Goal: Transaction & Acquisition: Obtain resource

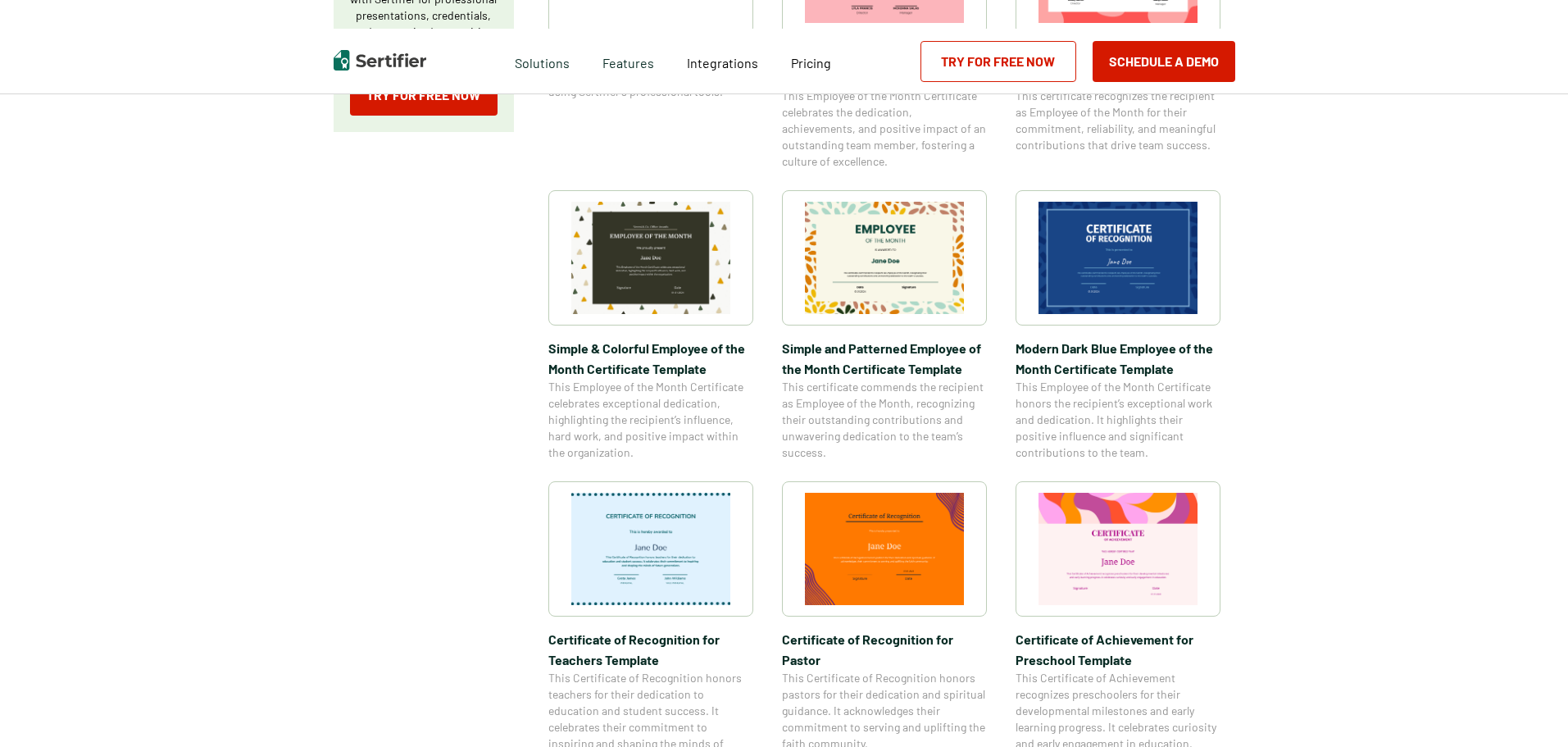
scroll to position [492, 0]
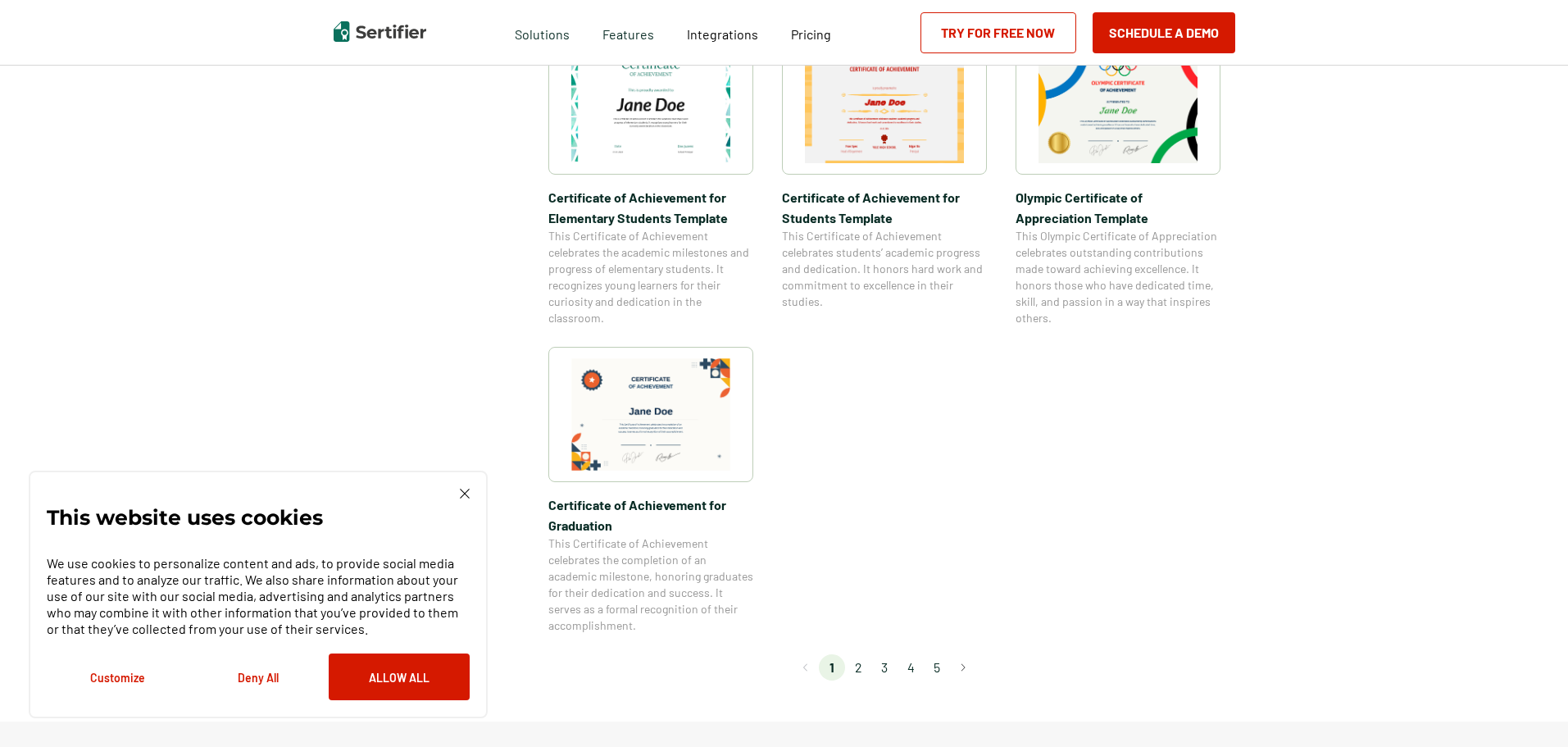
scroll to position [1230, 0]
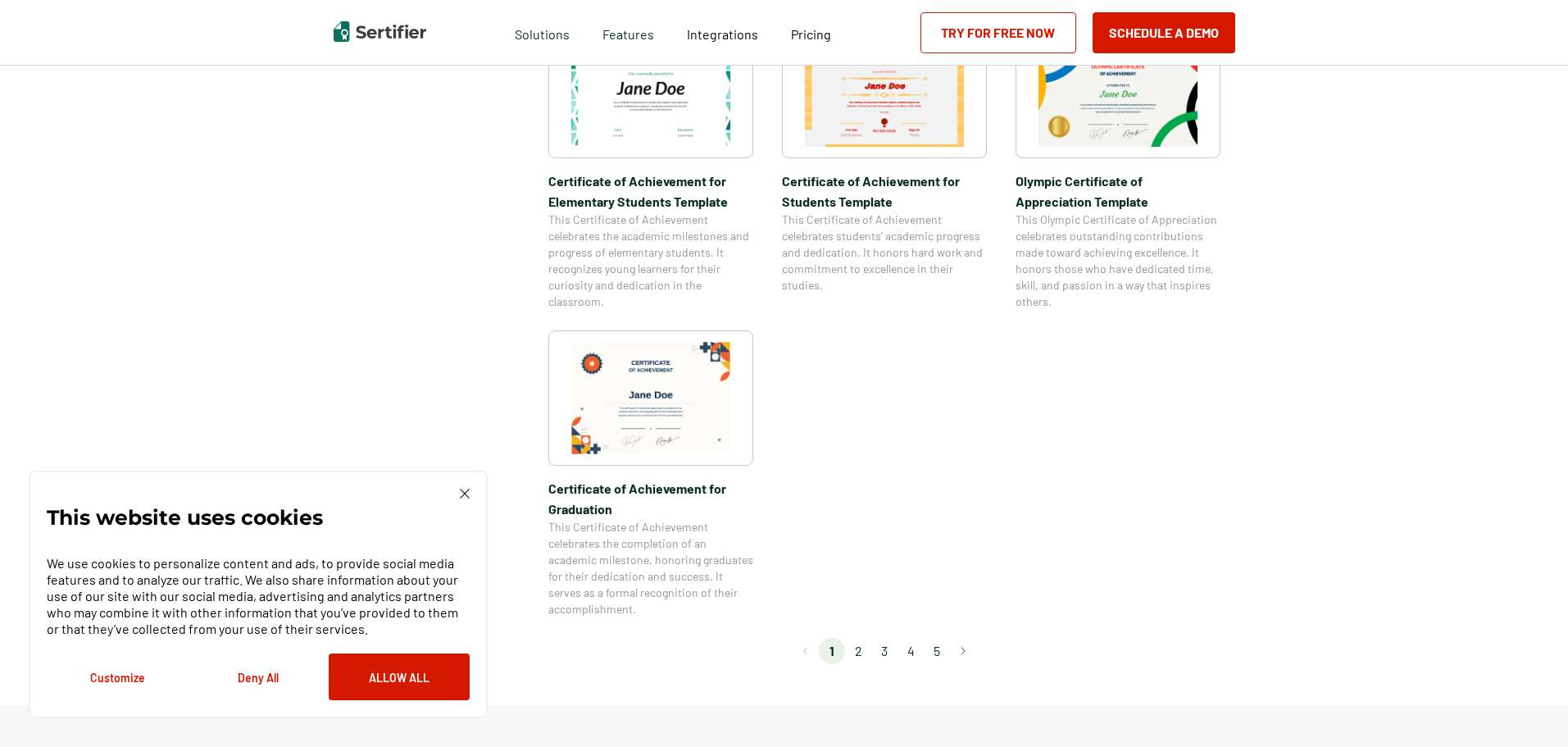
click at [857, 649] on li "2" at bounding box center [858, 651] width 26 height 26
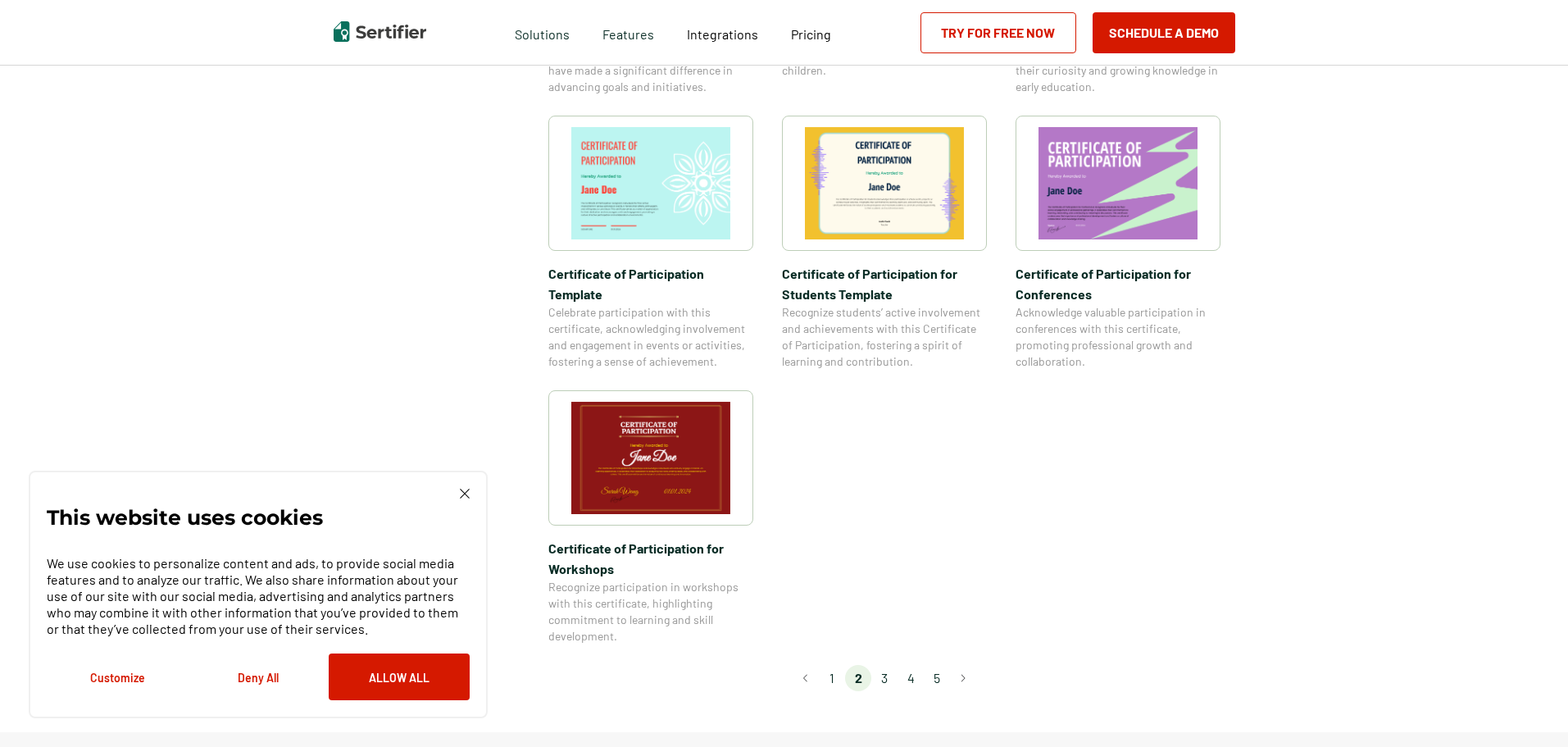
scroll to position [1394, 0]
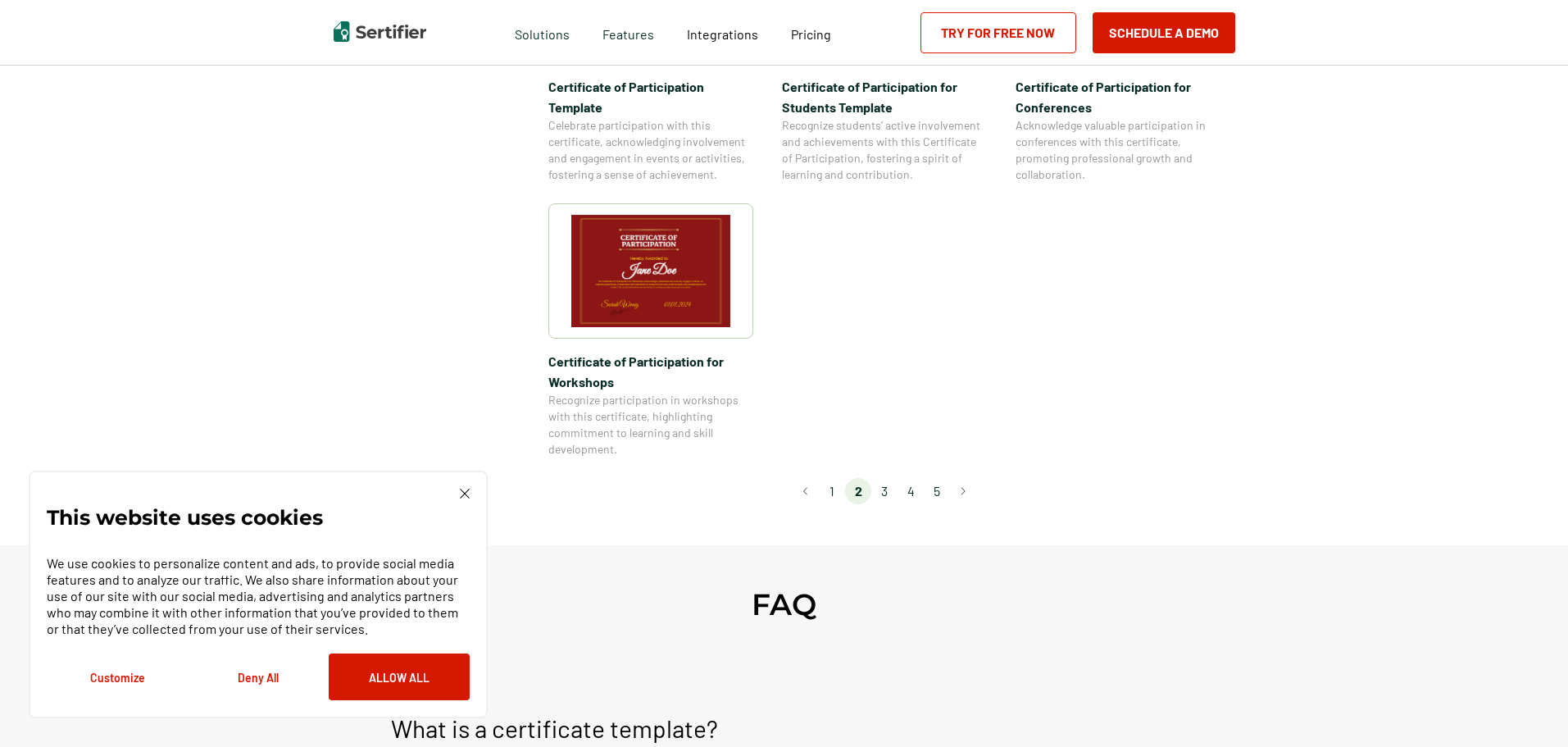
click at [882, 478] on li "3" at bounding box center [884, 491] width 26 height 26
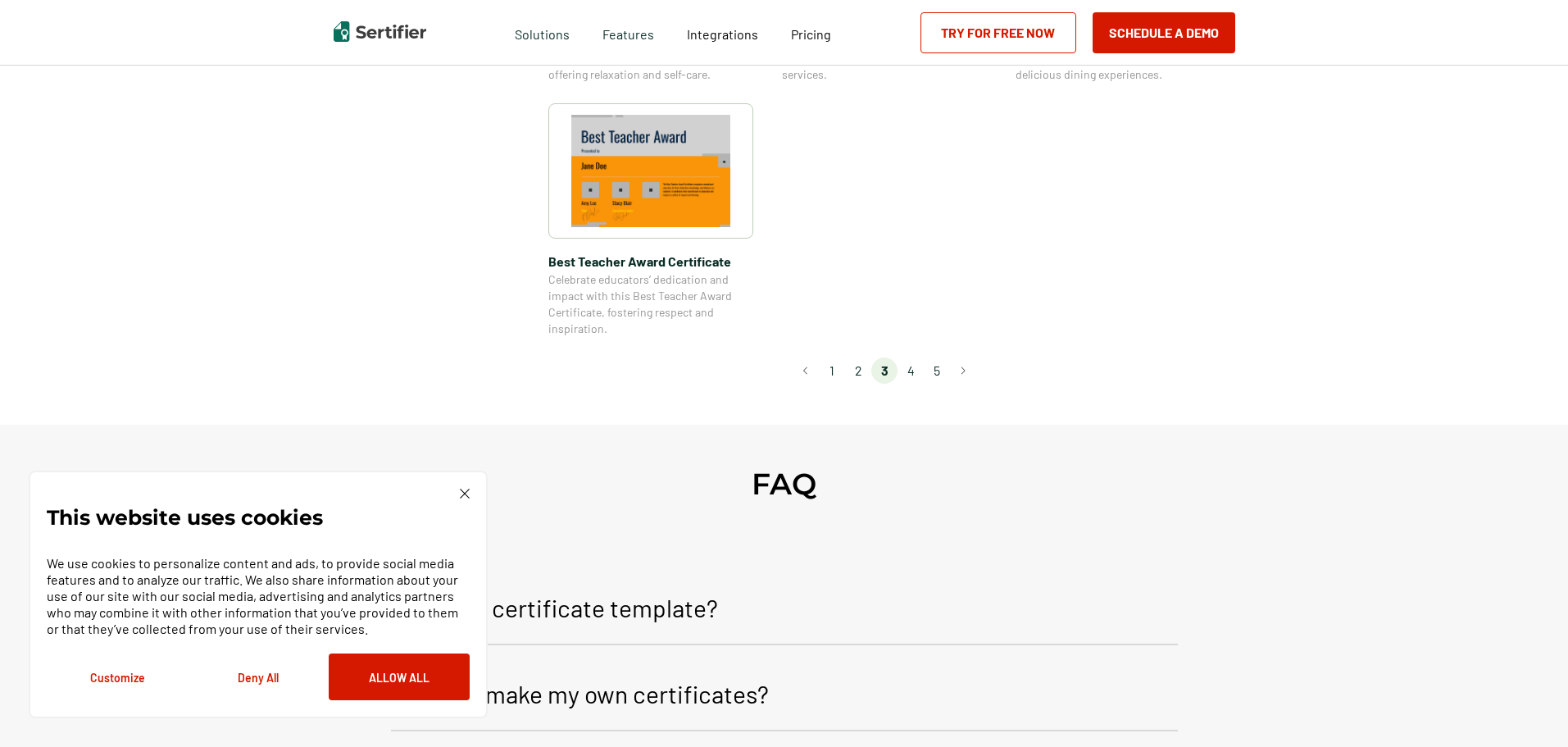
scroll to position [1313, 0]
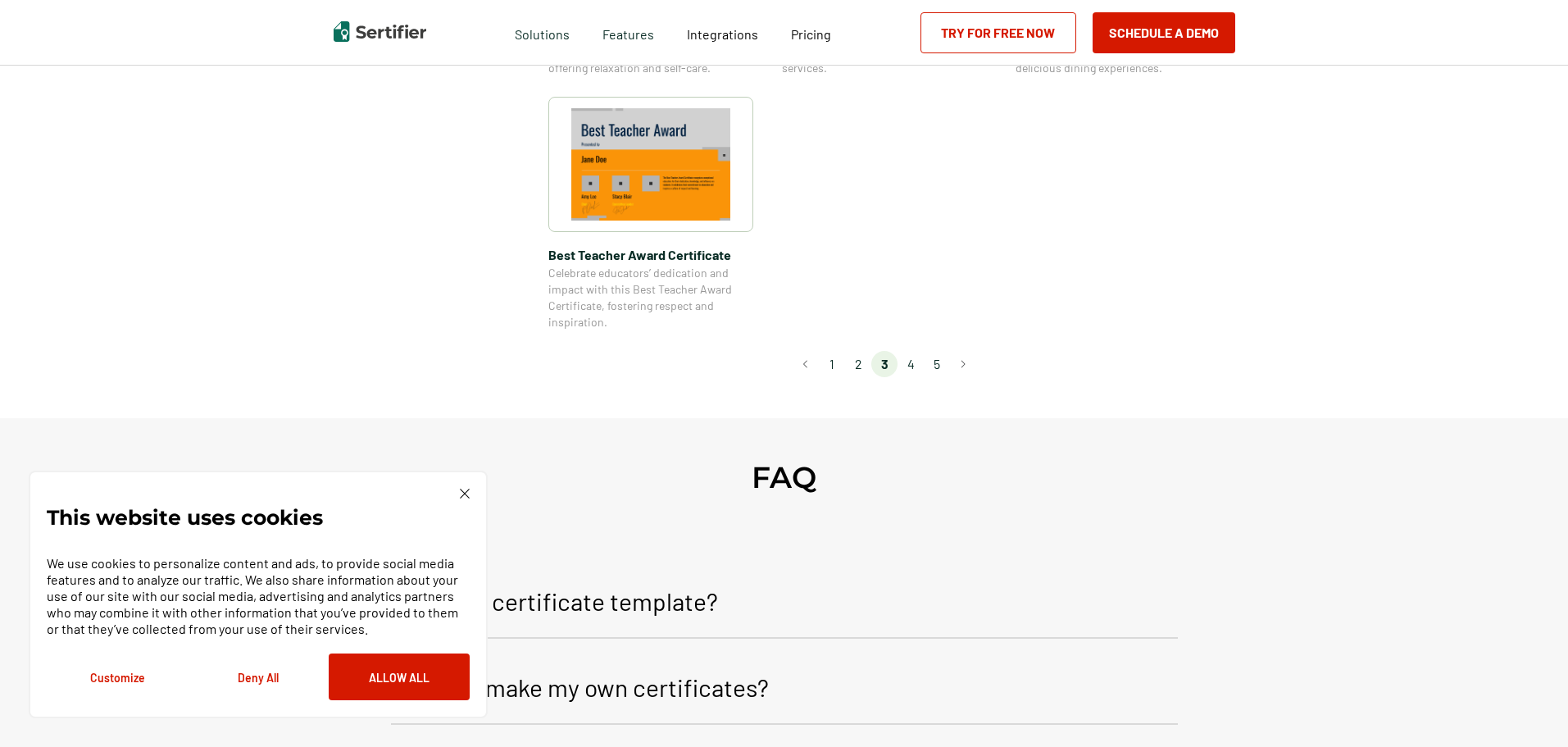
click at [918, 369] on li "4" at bounding box center [910, 364] width 26 height 26
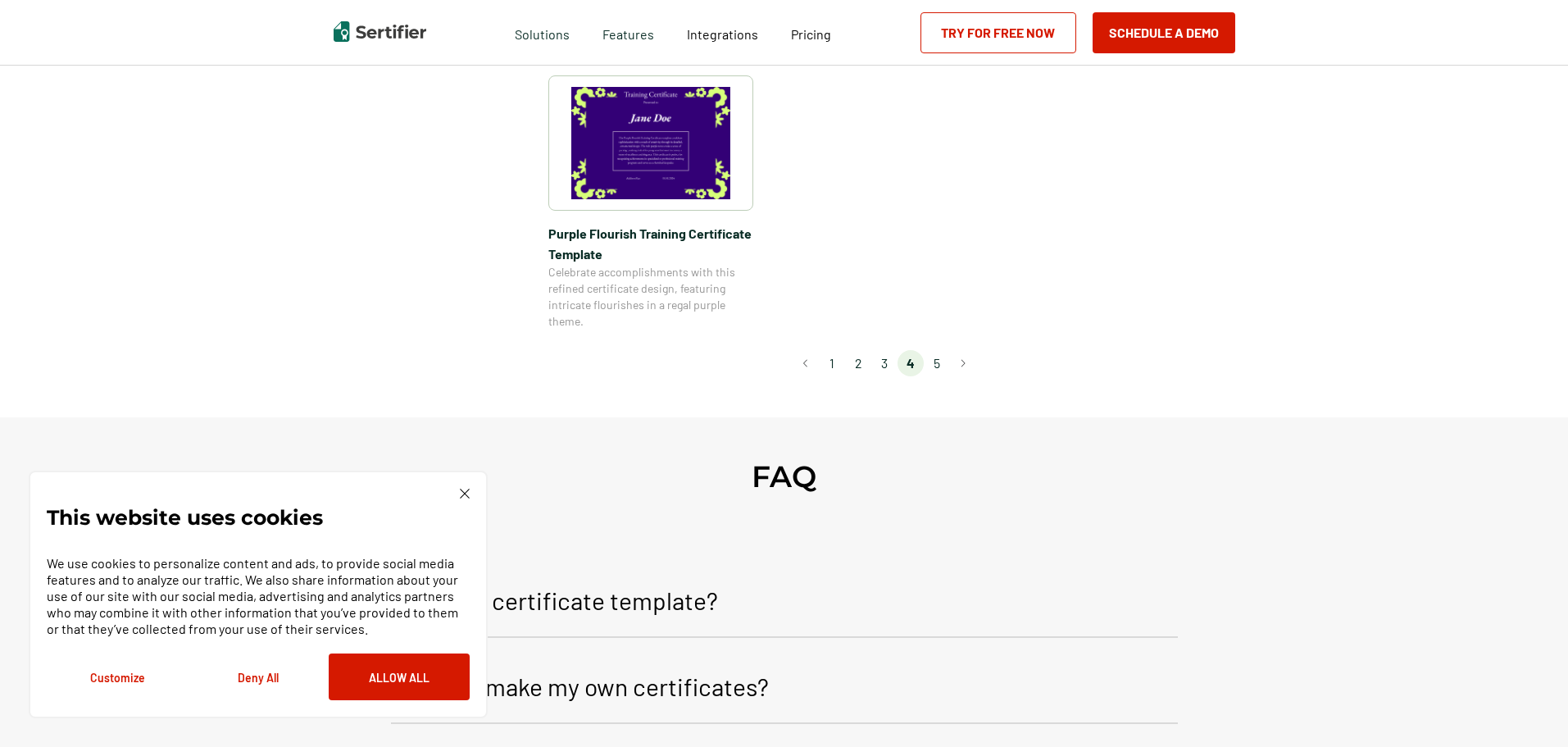
scroll to position [1394, 0]
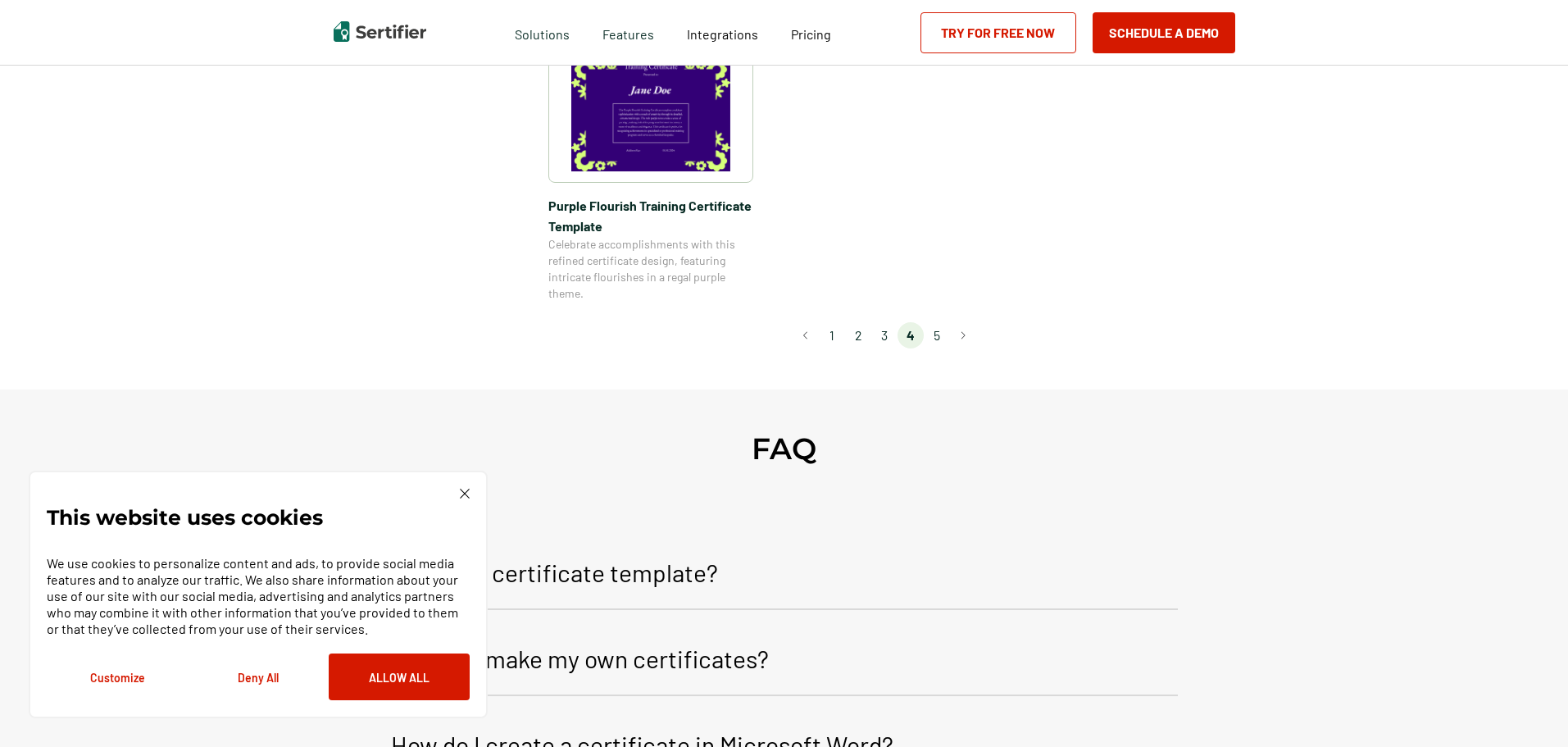
click at [940, 341] on li "5" at bounding box center [936, 335] width 26 height 26
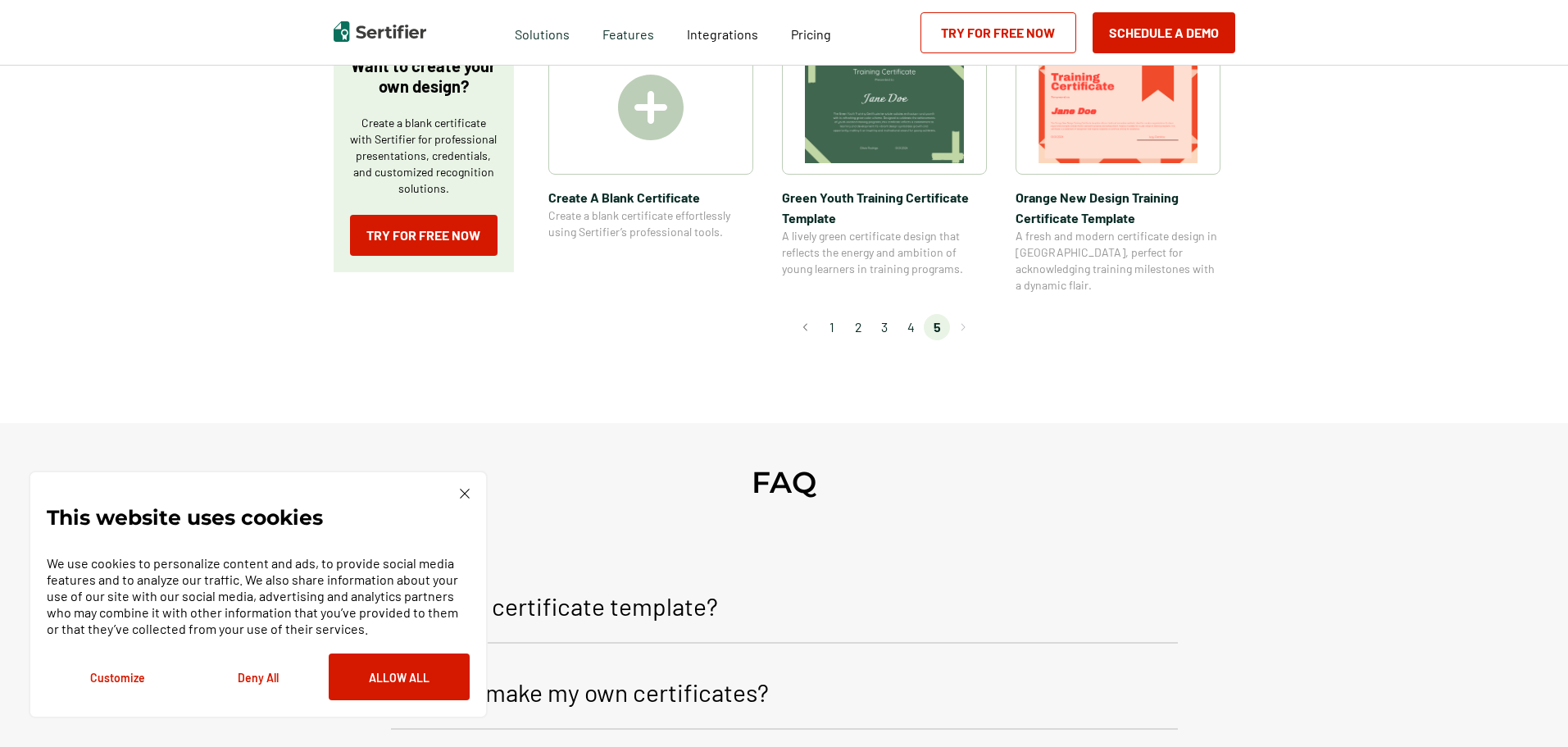
scroll to position [328, 0]
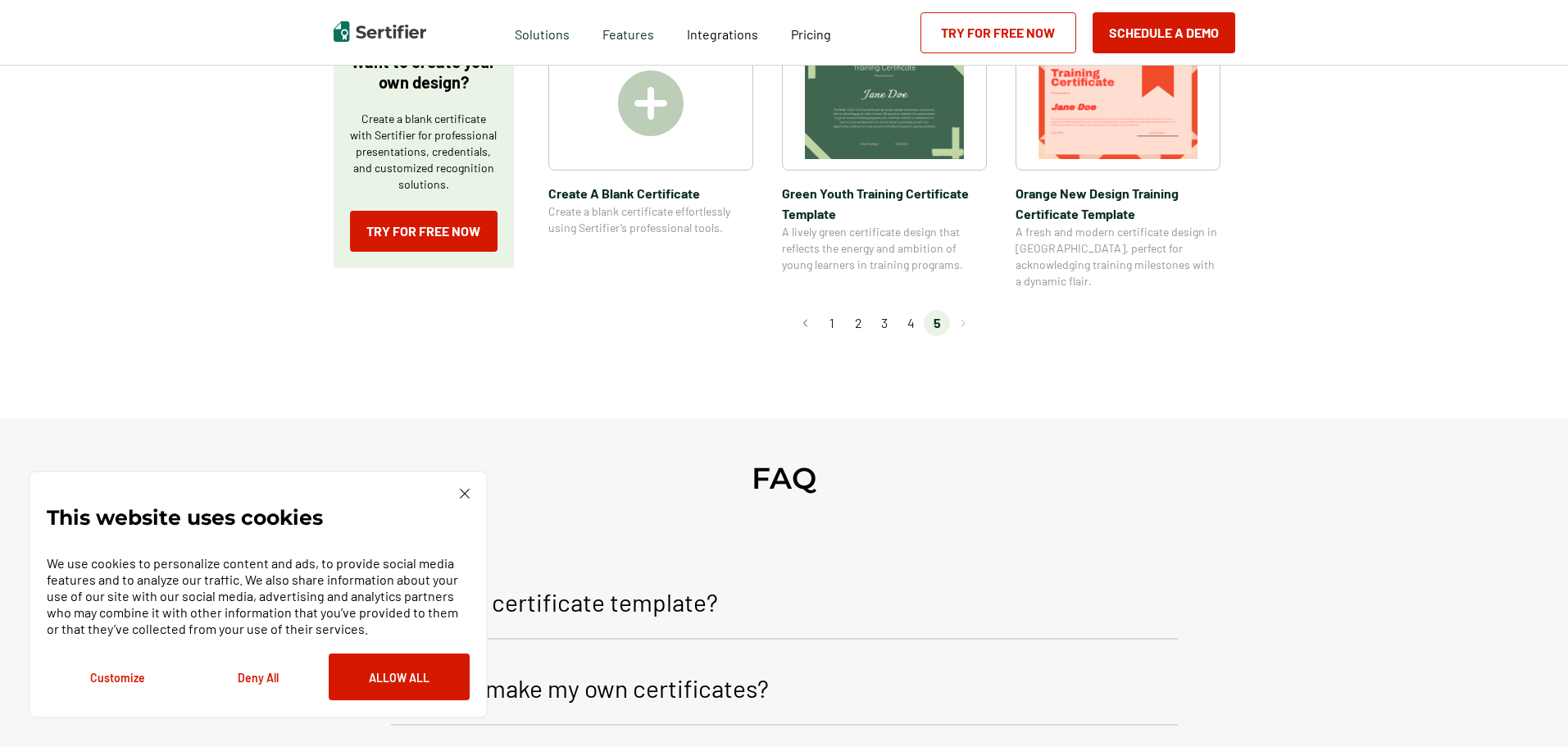
click at [865, 310] on li "2" at bounding box center [858, 323] width 26 height 26
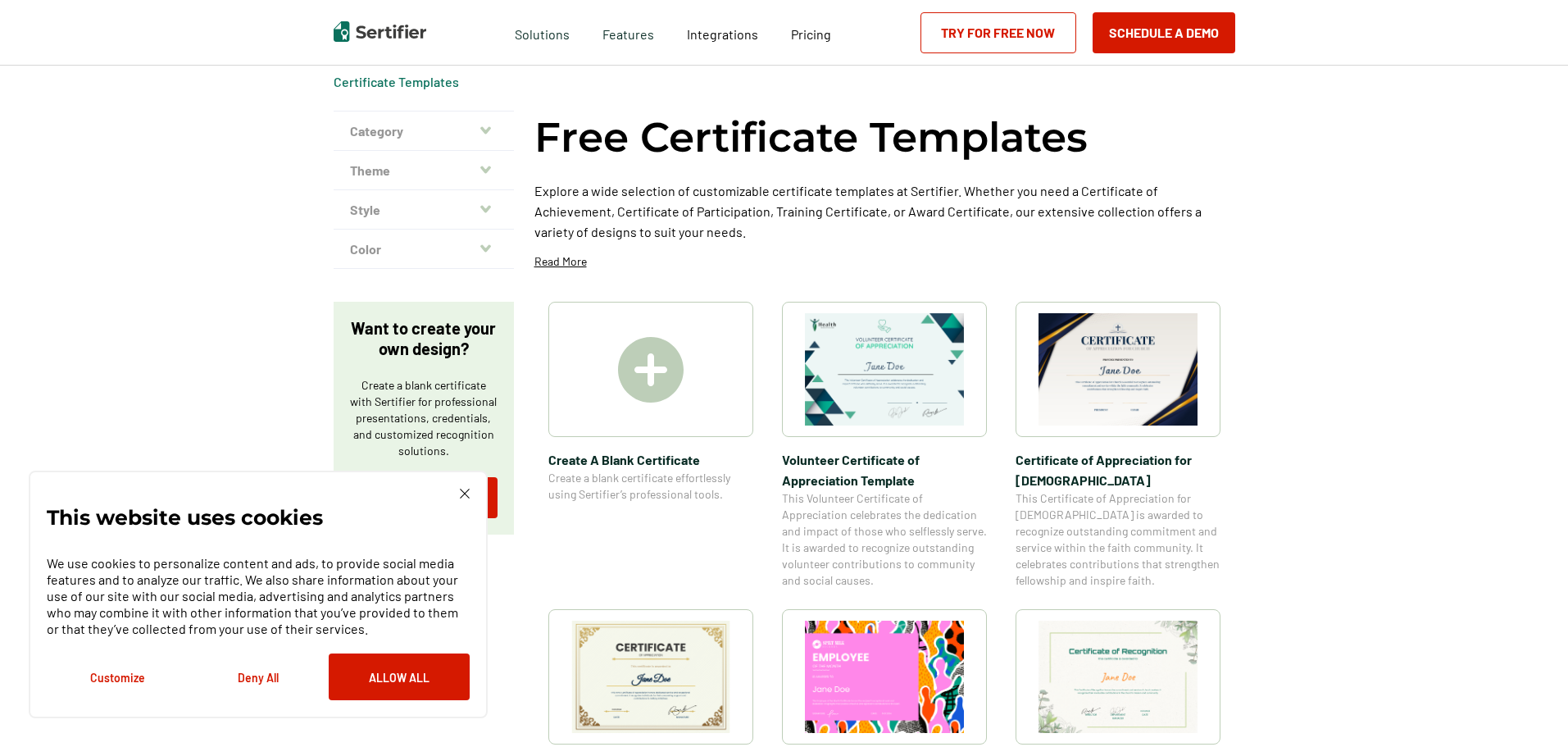
scroll to position [246, 0]
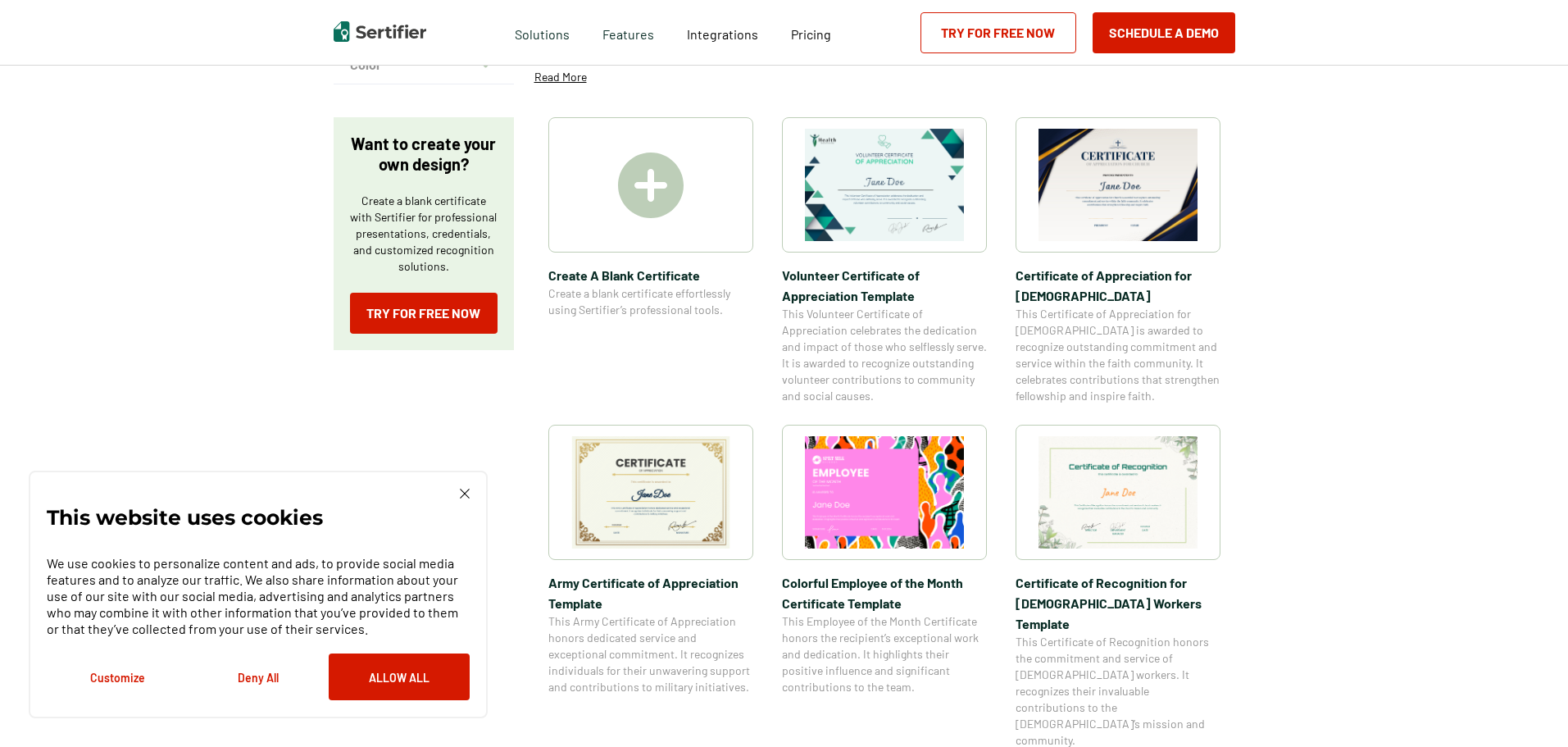
click at [651, 513] on img at bounding box center [650, 492] width 159 height 112
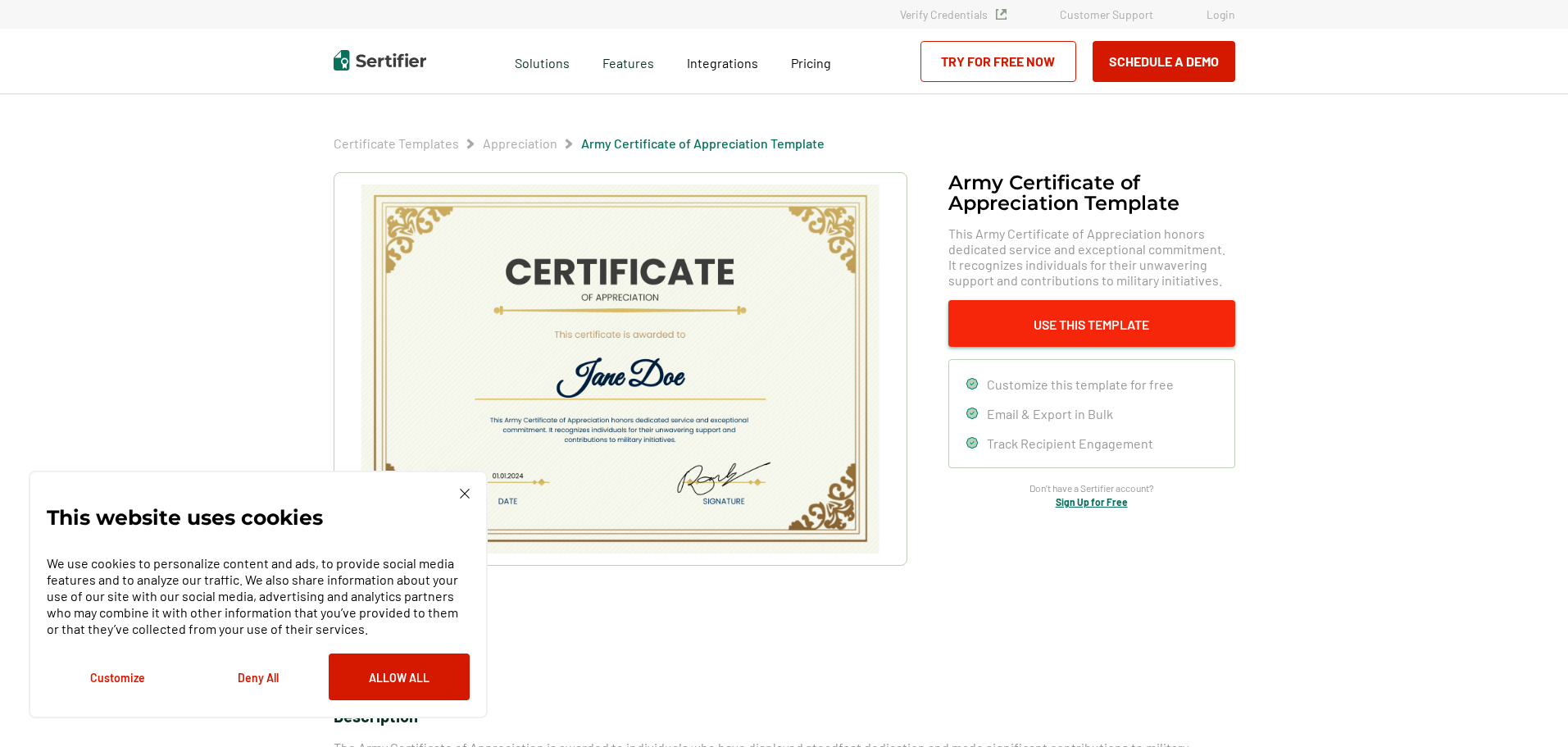
click at [1023, 306] on button "Use This Template" at bounding box center [1091, 323] width 287 height 47
click at [466, 494] on img at bounding box center [465, 494] width 10 height 10
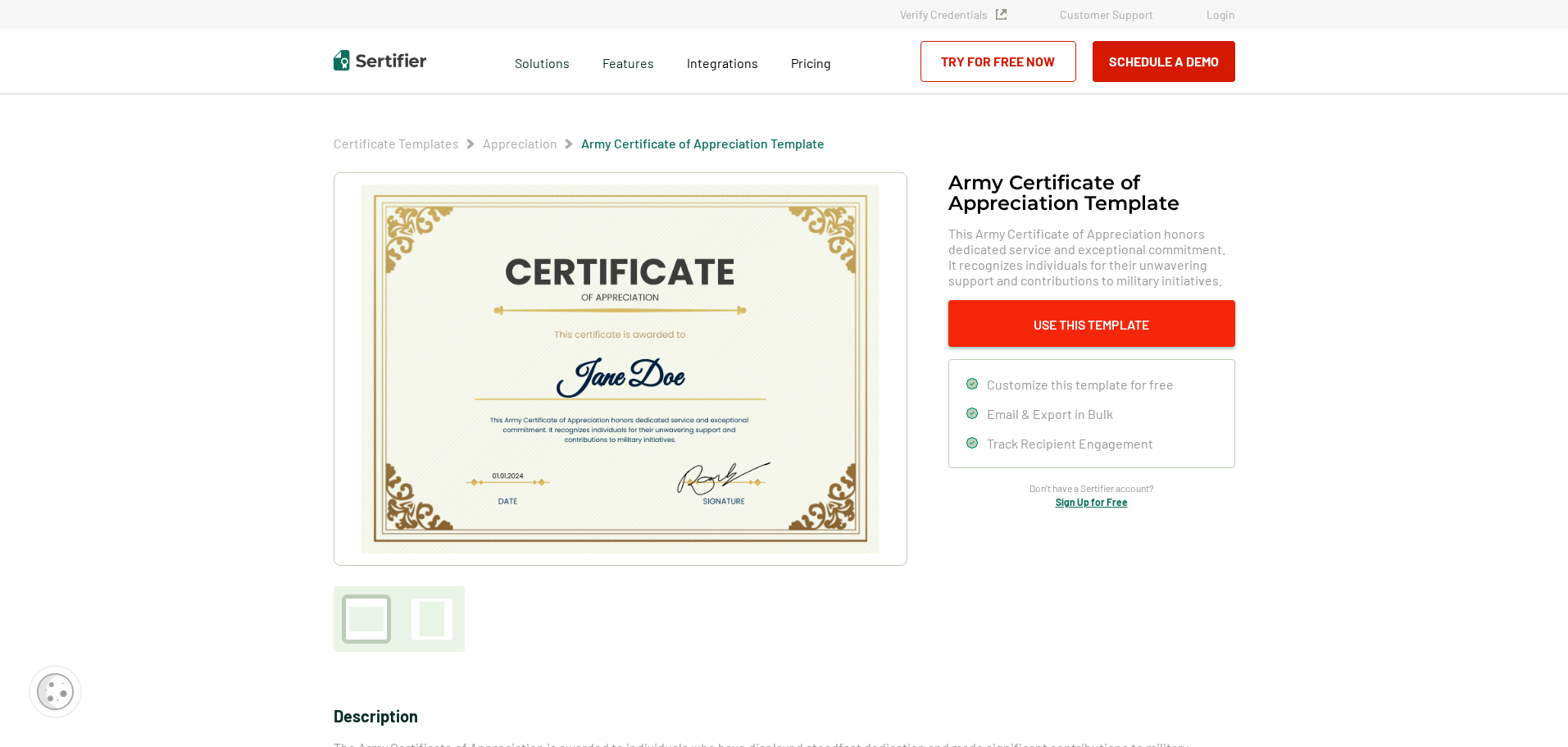
click at [1119, 321] on button "Use This Template" at bounding box center [1091, 323] width 287 height 47
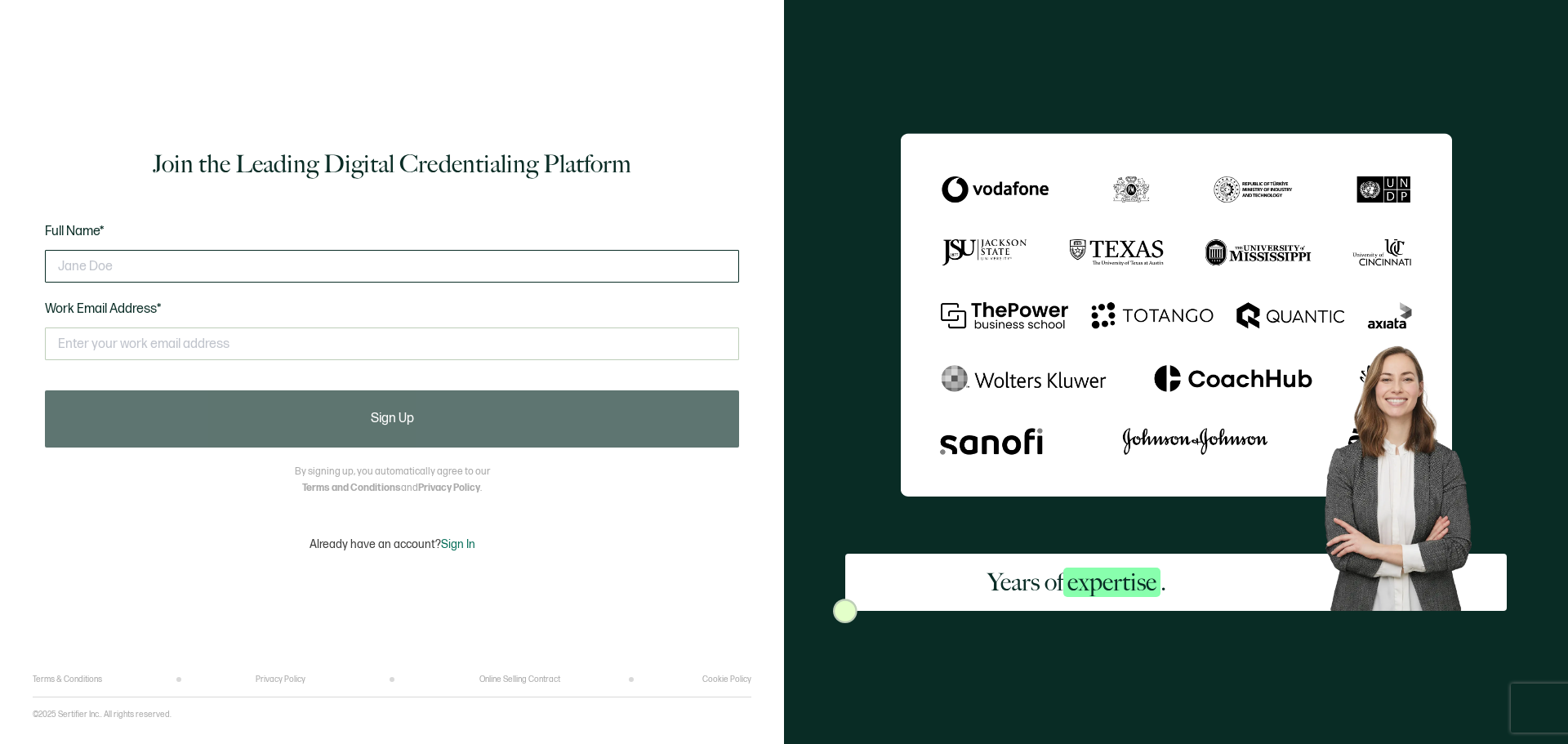
click at [337, 262] on input "text" at bounding box center [392, 266] width 694 height 33
type input "b"
type input "Barbara Hartsock"
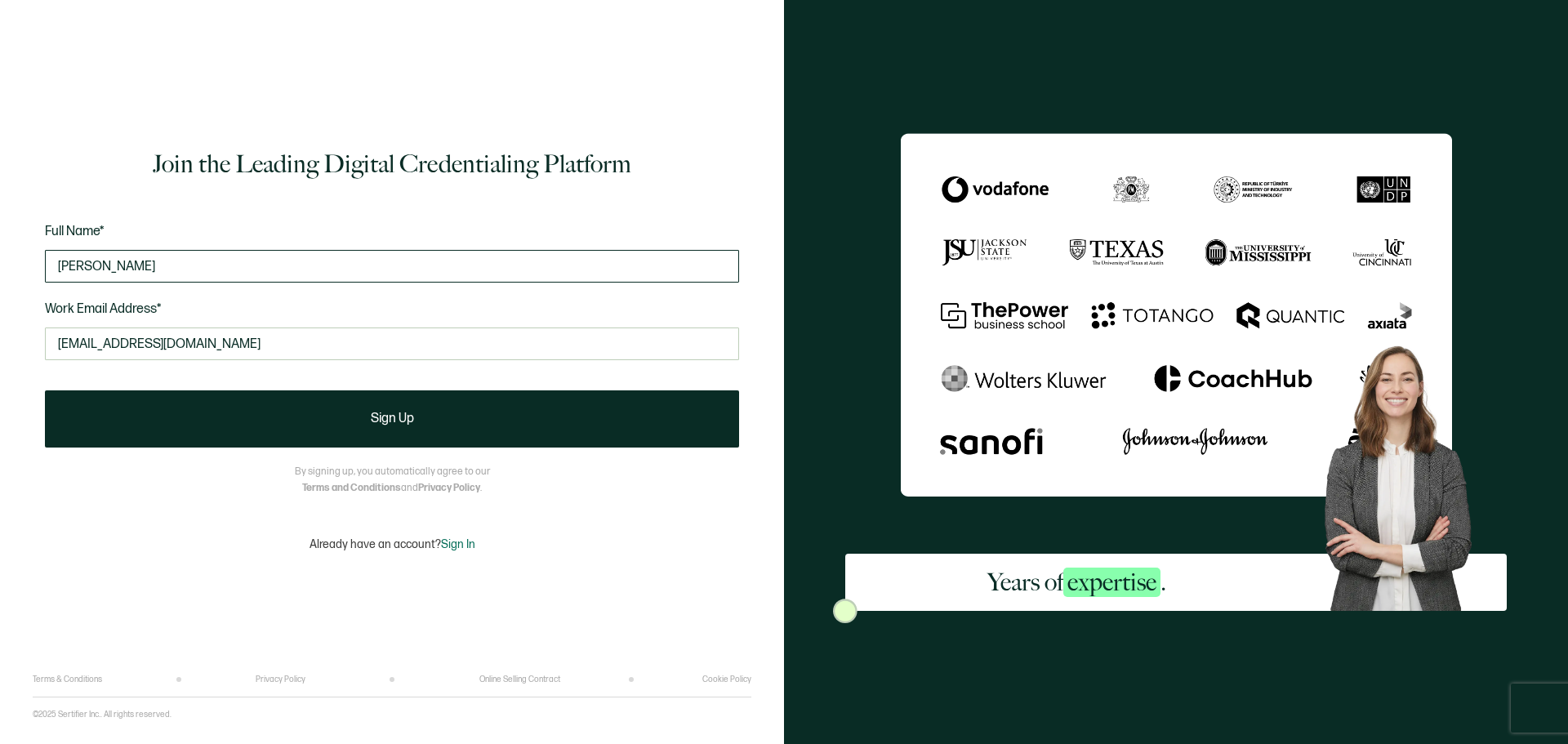
type input "barbarah@islandcountyha.org"
